Goal: Obtain resource: Obtain resource

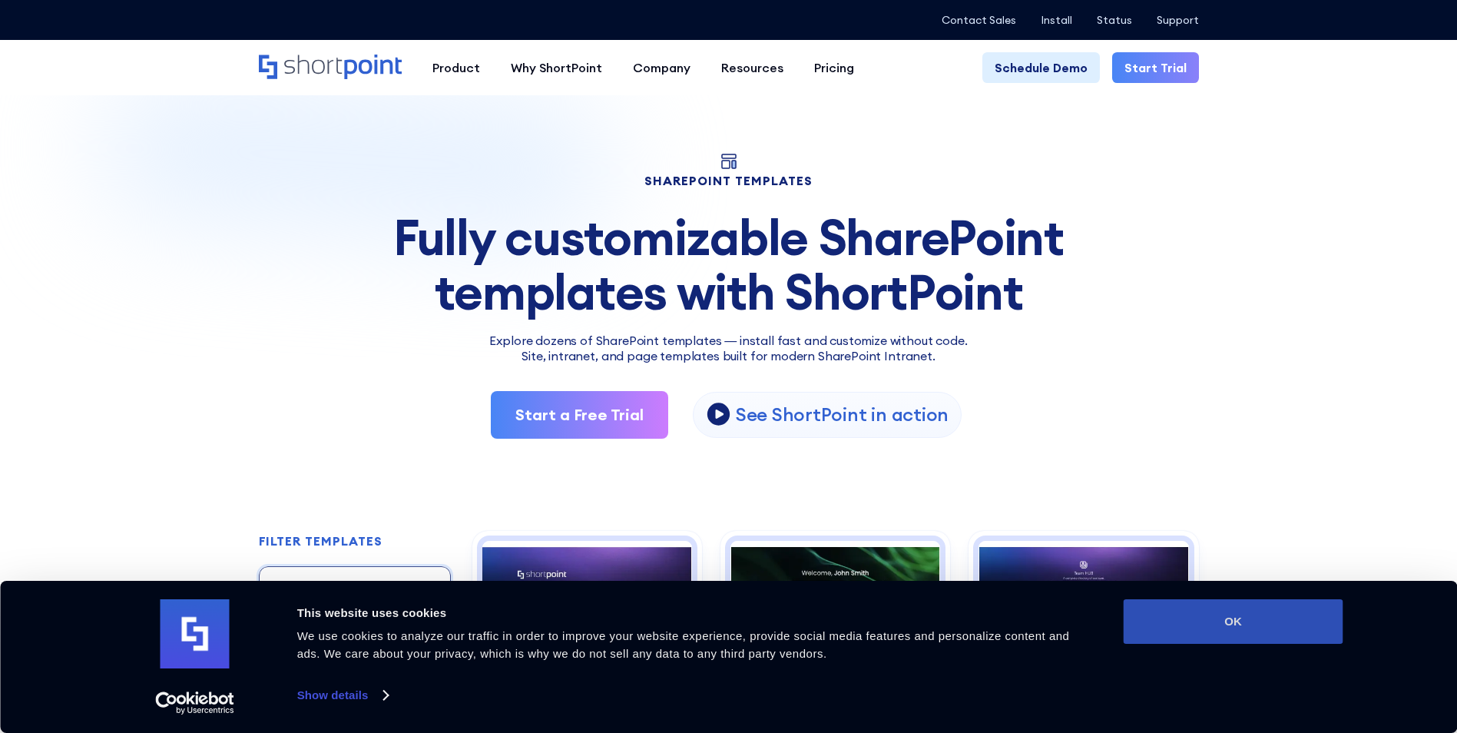
click at [1229, 624] on button "OK" at bounding box center [1234, 621] width 220 height 45
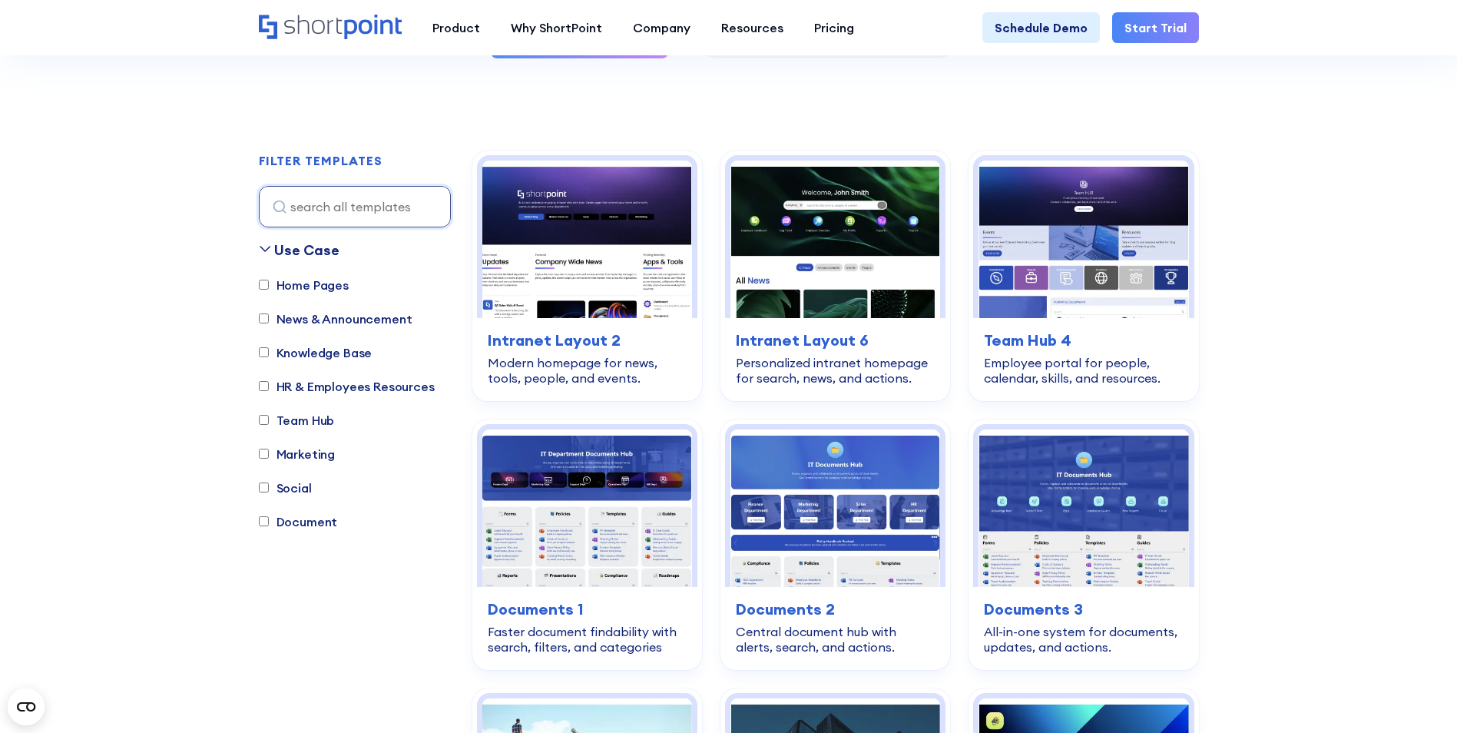
scroll to position [384, 0]
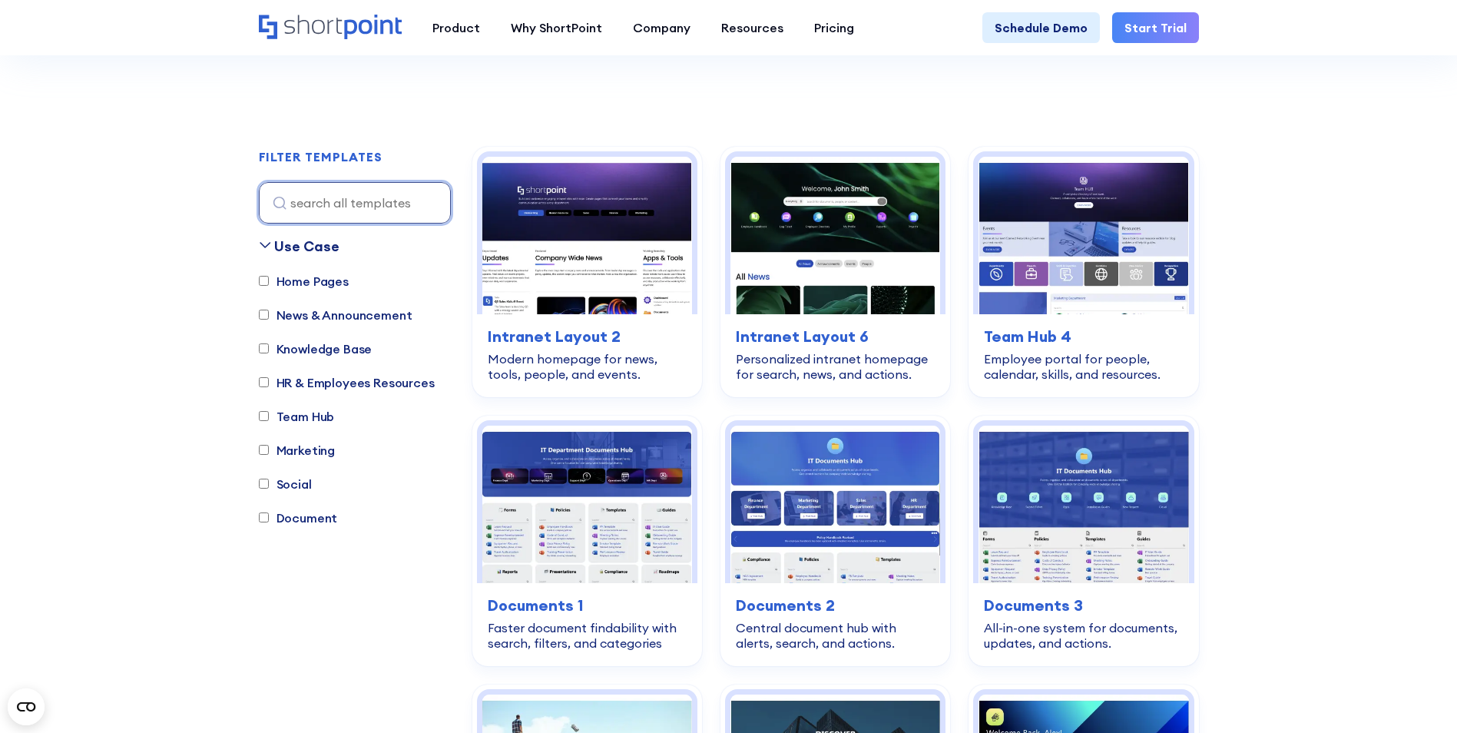
click at [340, 194] on input at bounding box center [355, 202] width 192 height 41
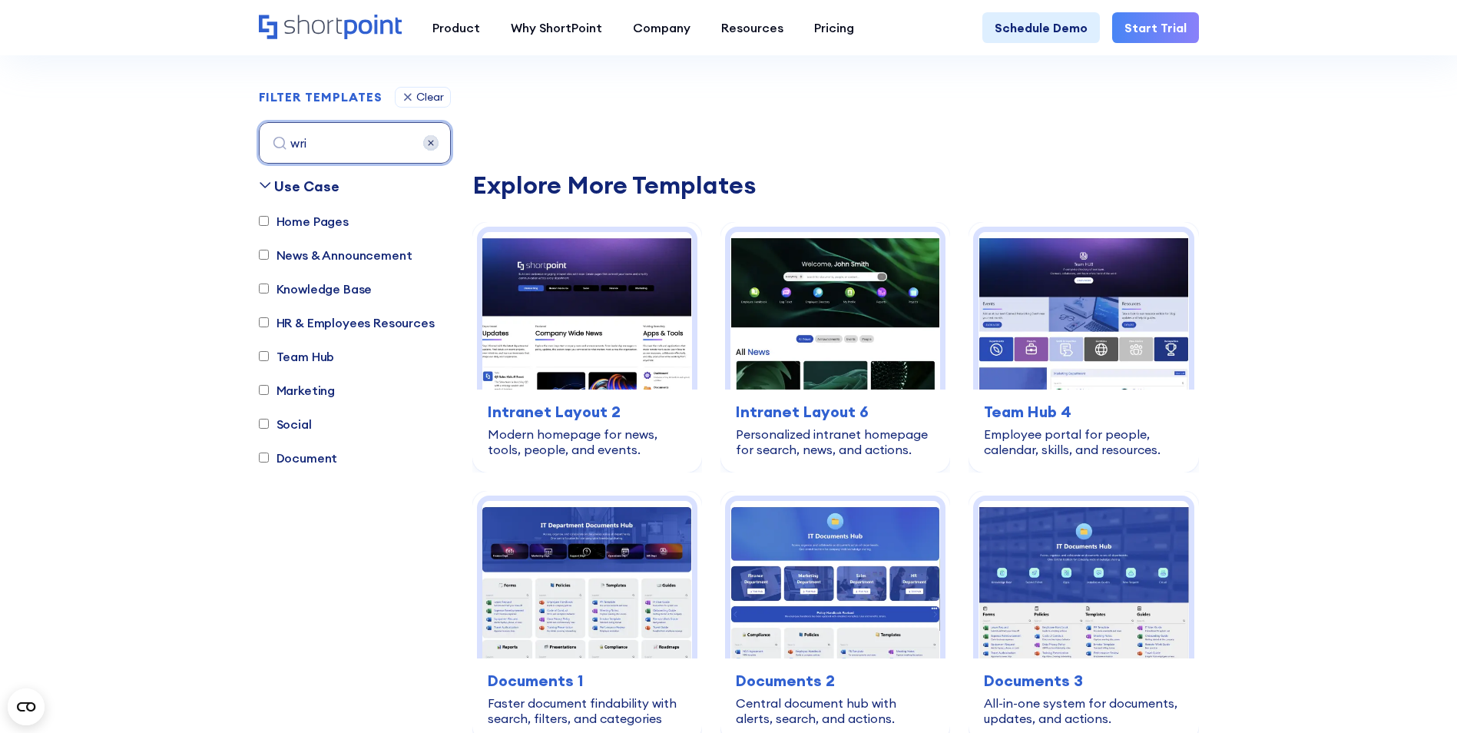
scroll to position [454, 0]
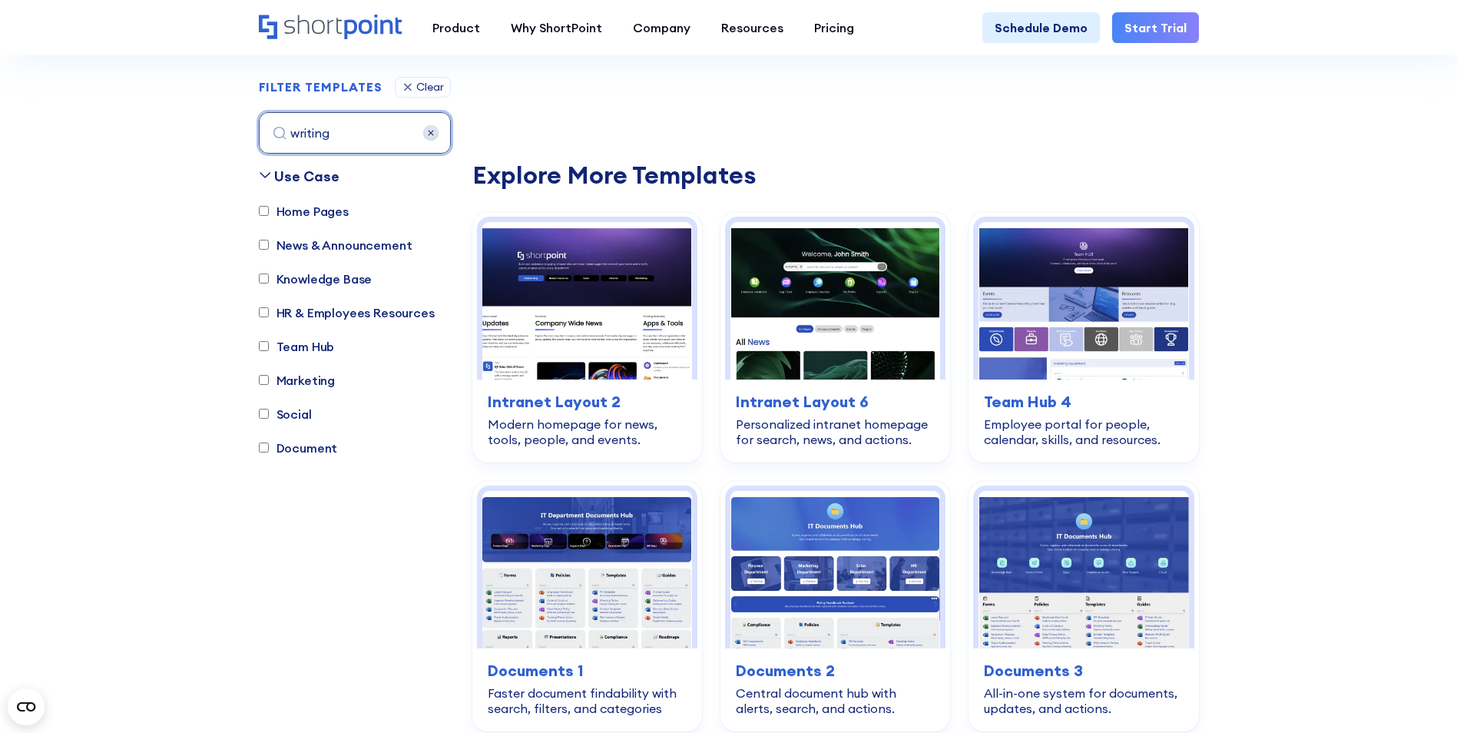
type input "writing"
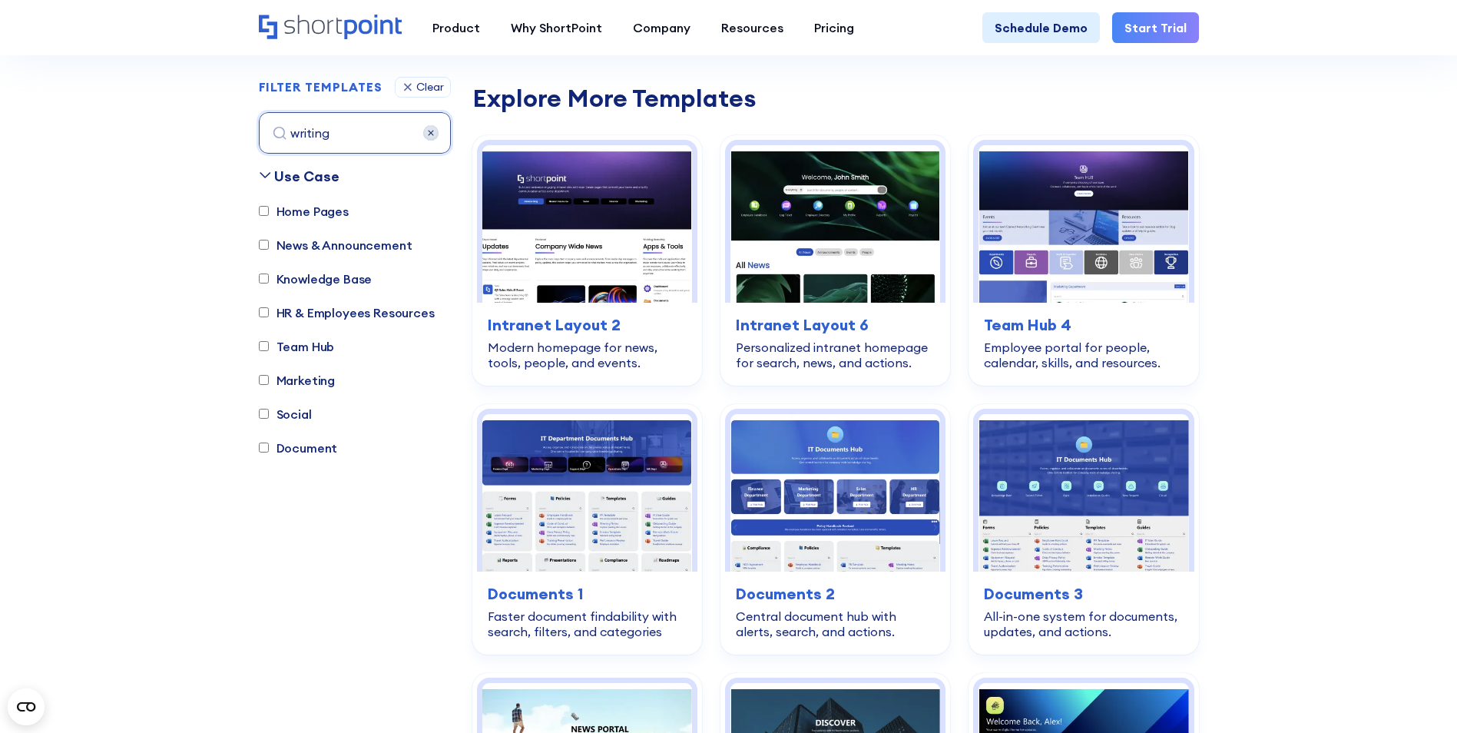
scroll to position [608, 0]
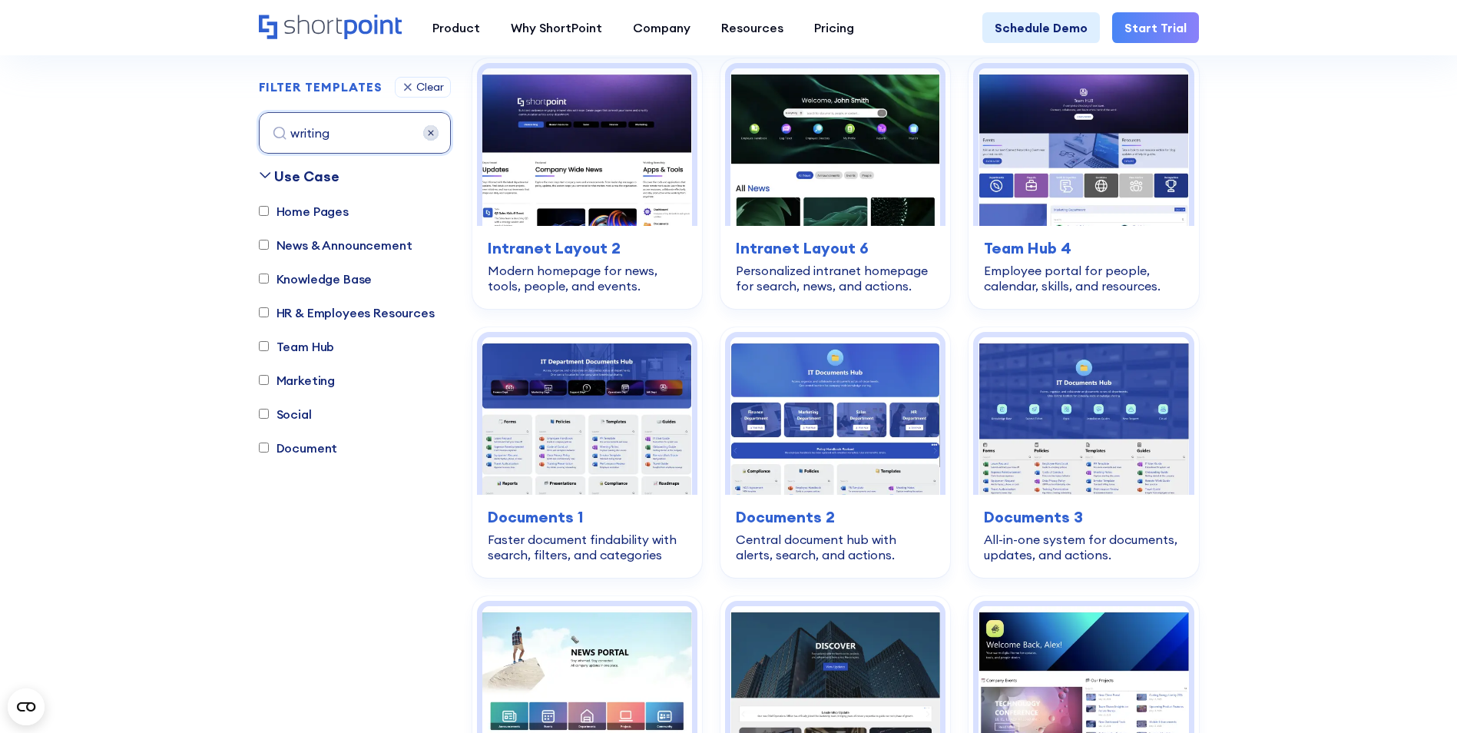
click at [264, 345] on input "Team Hub" at bounding box center [264, 347] width 10 height 10
checkbox input "true"
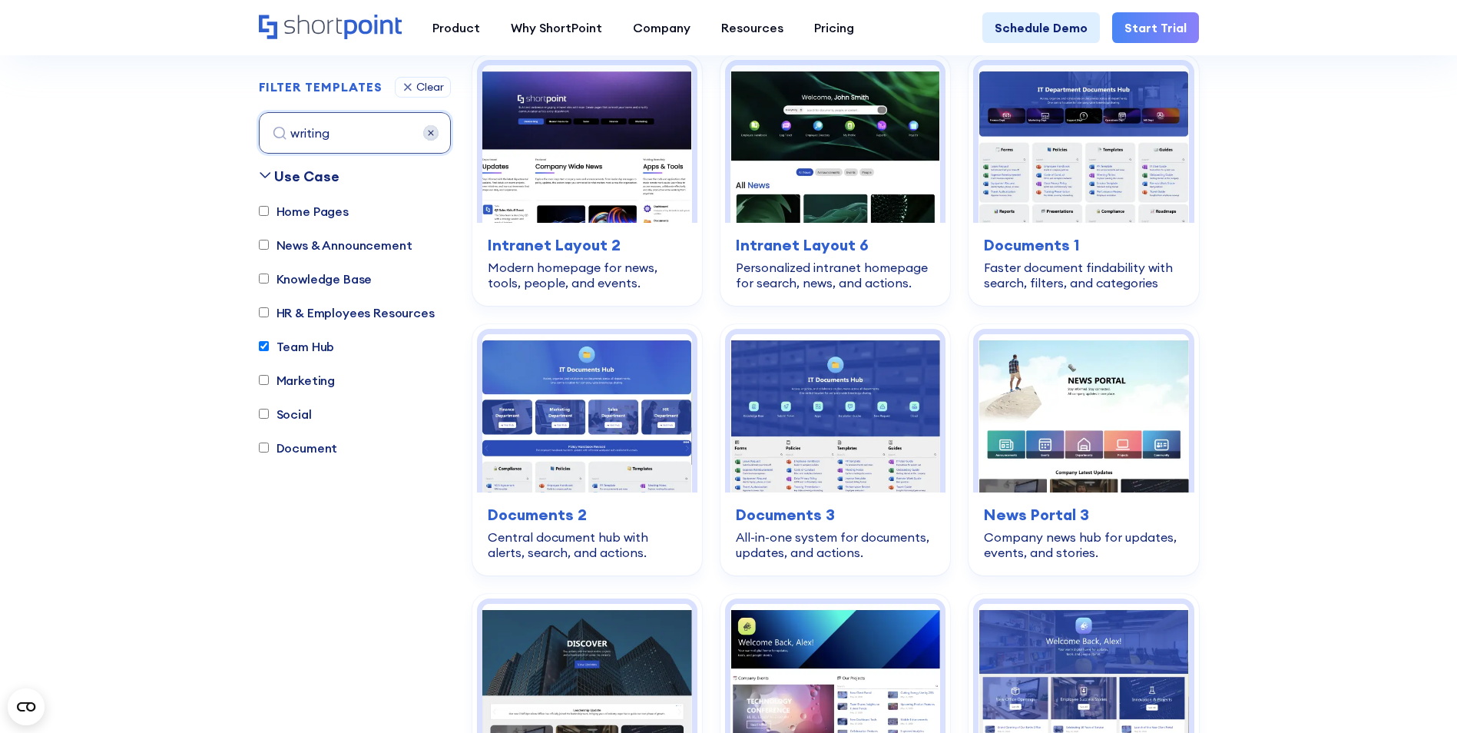
scroll to position [531, 0]
